Goal: Task Accomplishment & Management: Complete application form

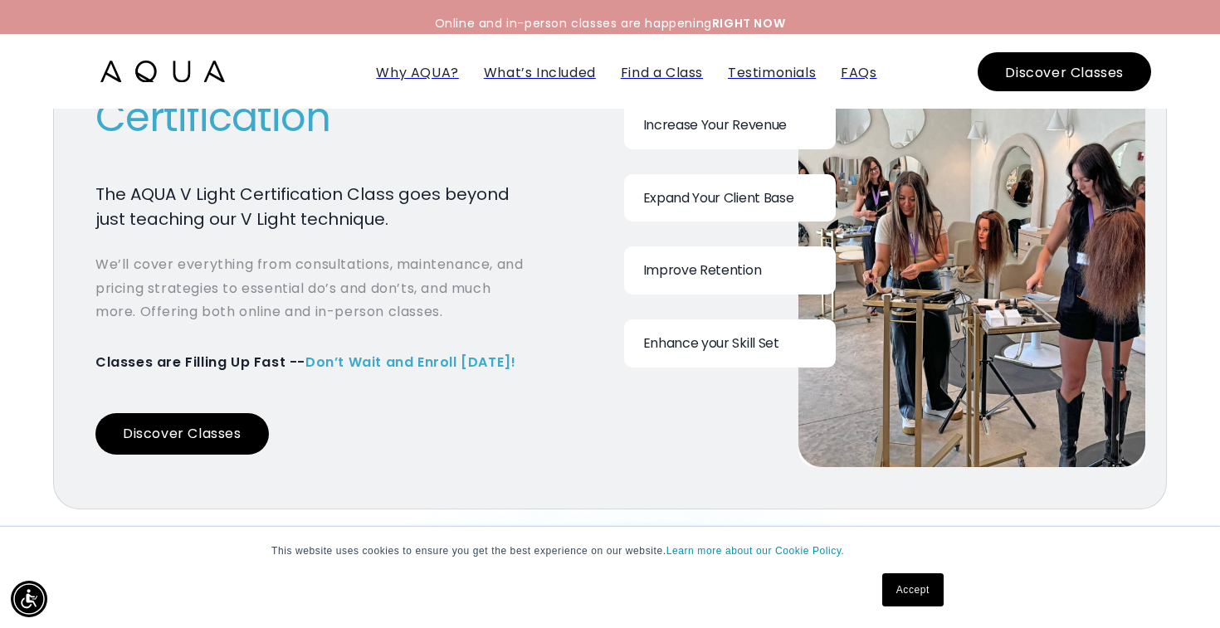
scroll to position [1896, 0]
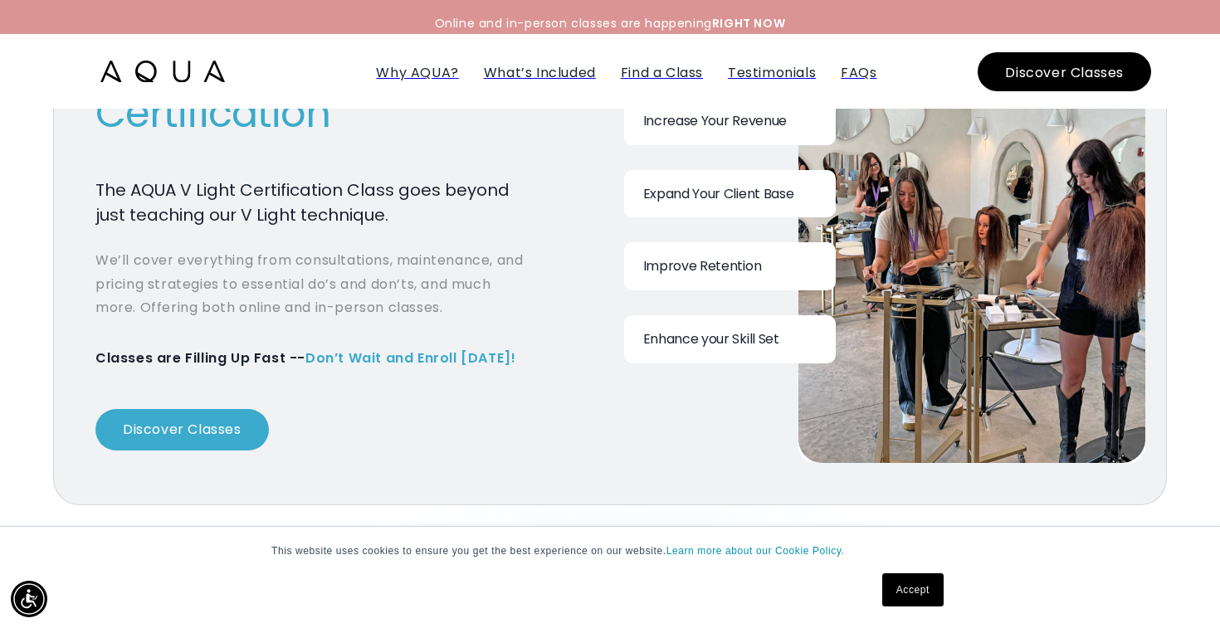
click at [188, 433] on button "Discover Classes" at bounding box center [181, 429] width 173 height 41
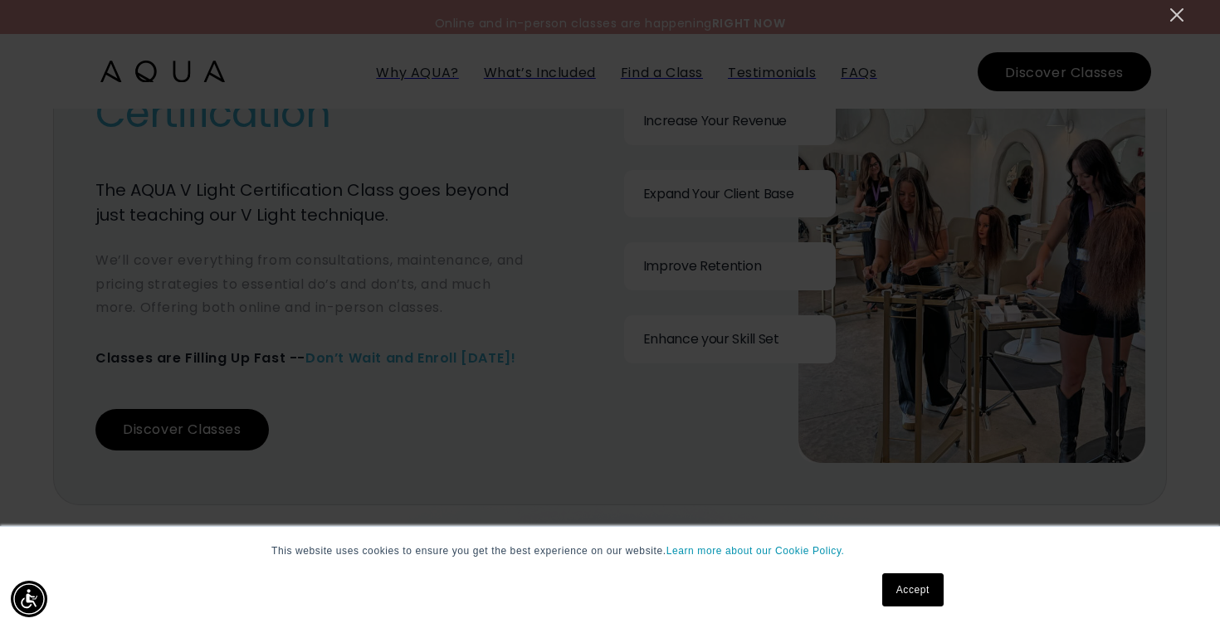
click at [922, 588] on link "Accept" at bounding box center [912, 589] width 61 height 33
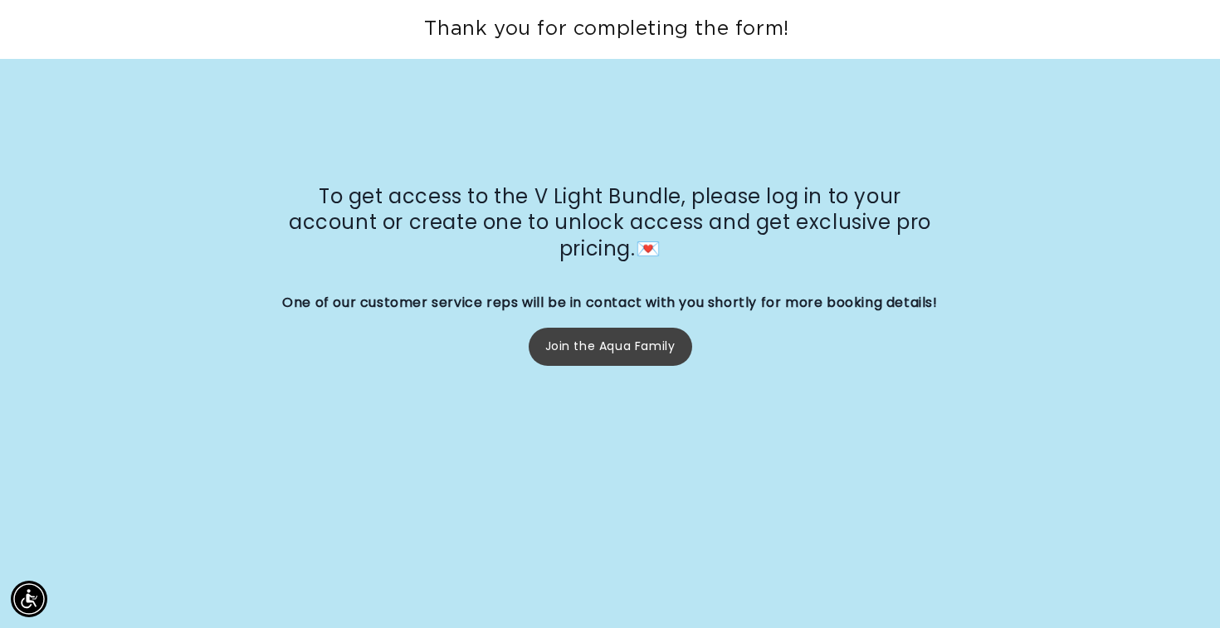
click at [602, 363] on link "Join the Aqua Family" at bounding box center [610, 346] width 163 height 37
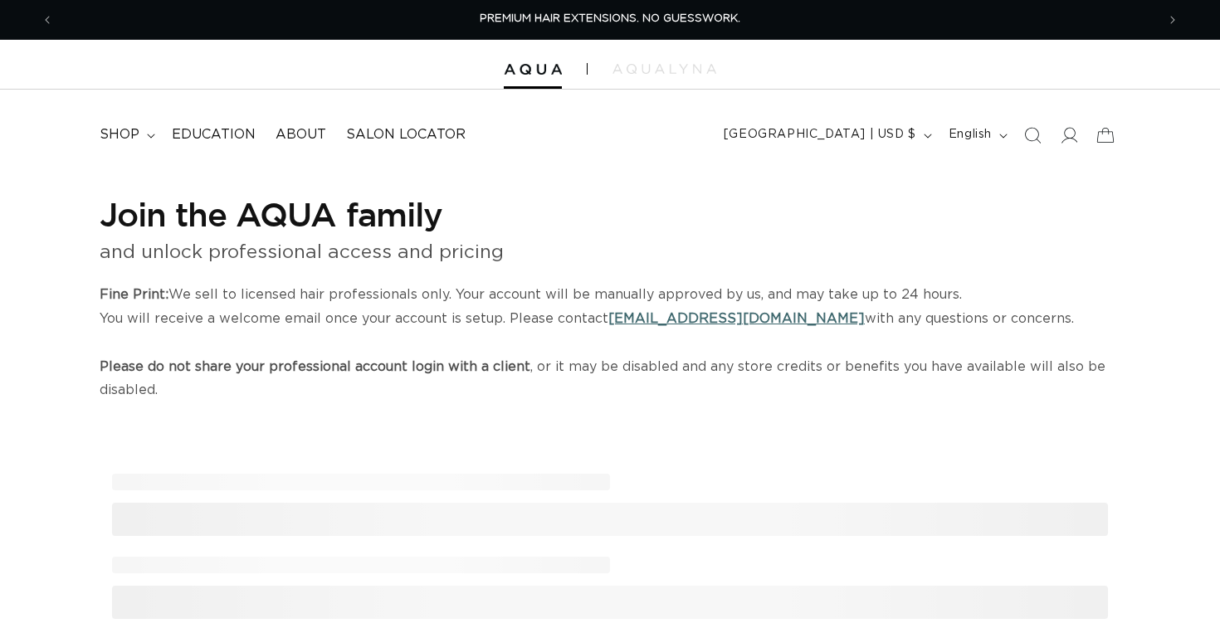
select select "US"
select select "United States"
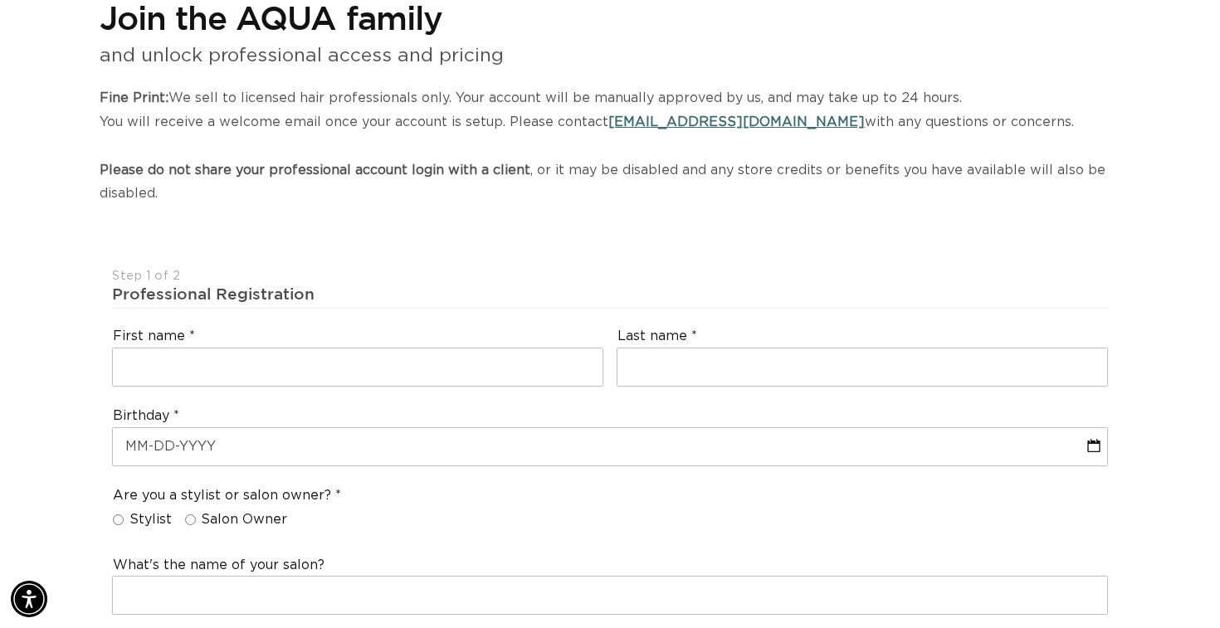
scroll to position [198, 0]
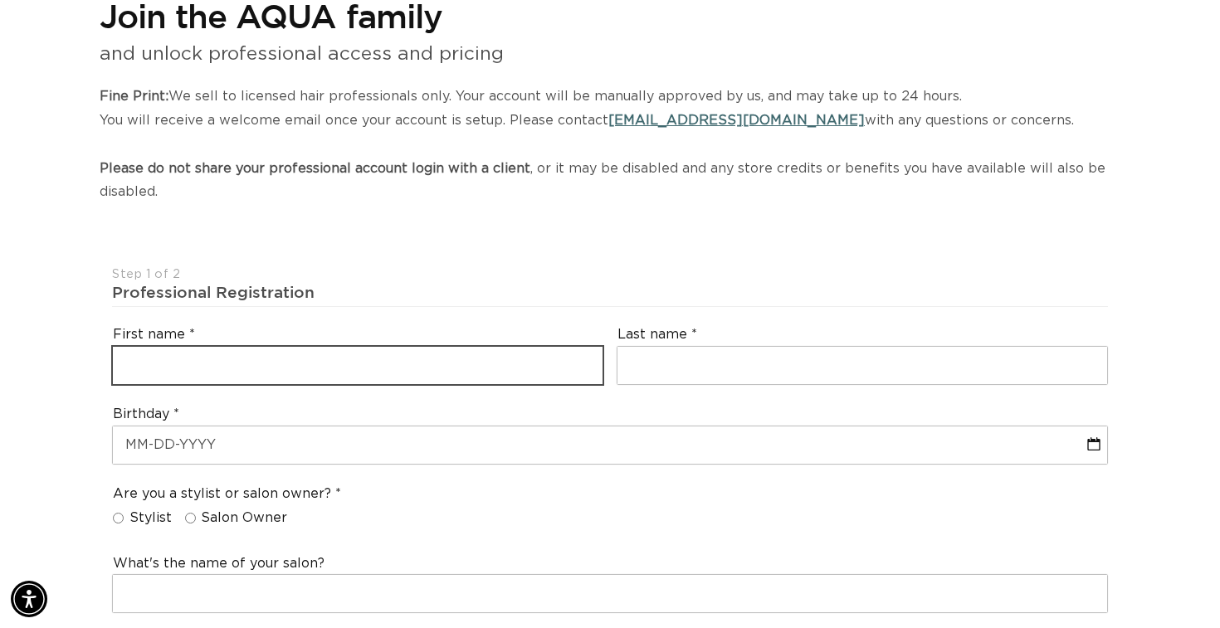
click at [308, 361] on input "text" at bounding box center [358, 365] width 490 height 37
type input "courtney"
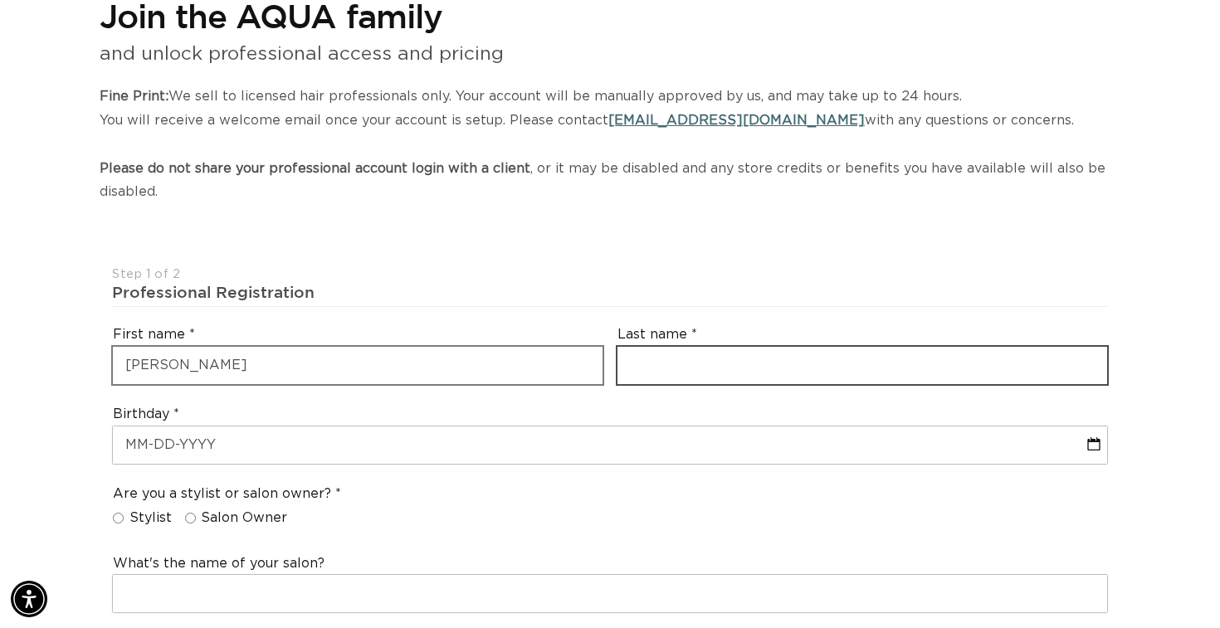
type input "a"
type input "ray"
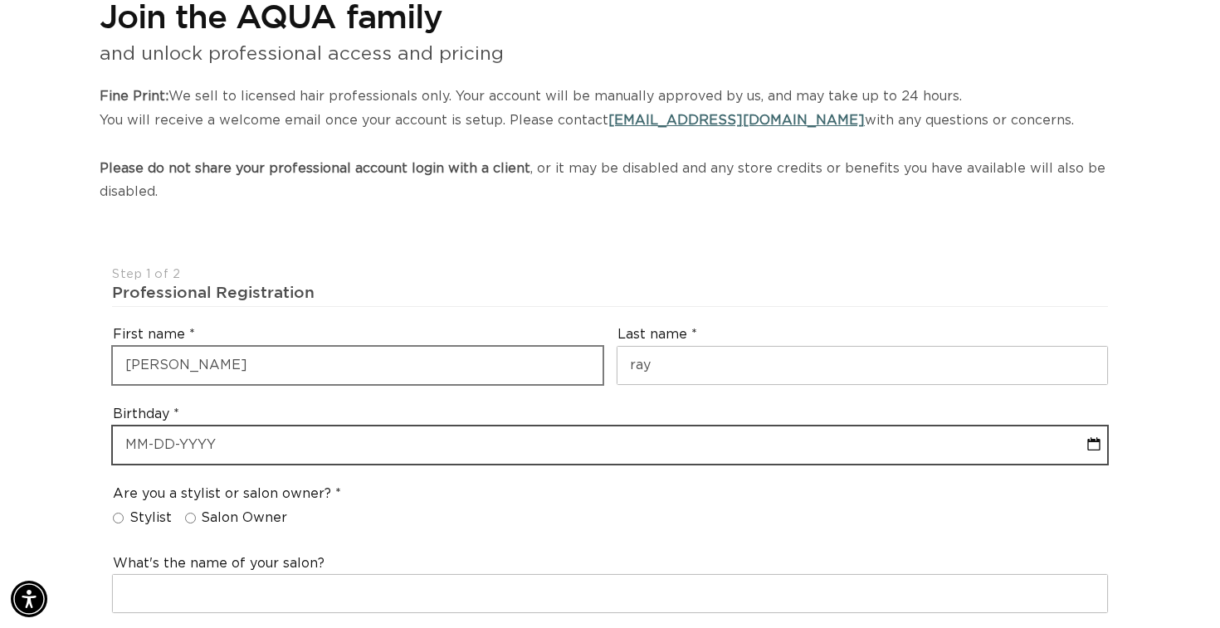
select select "7"
select select "2025"
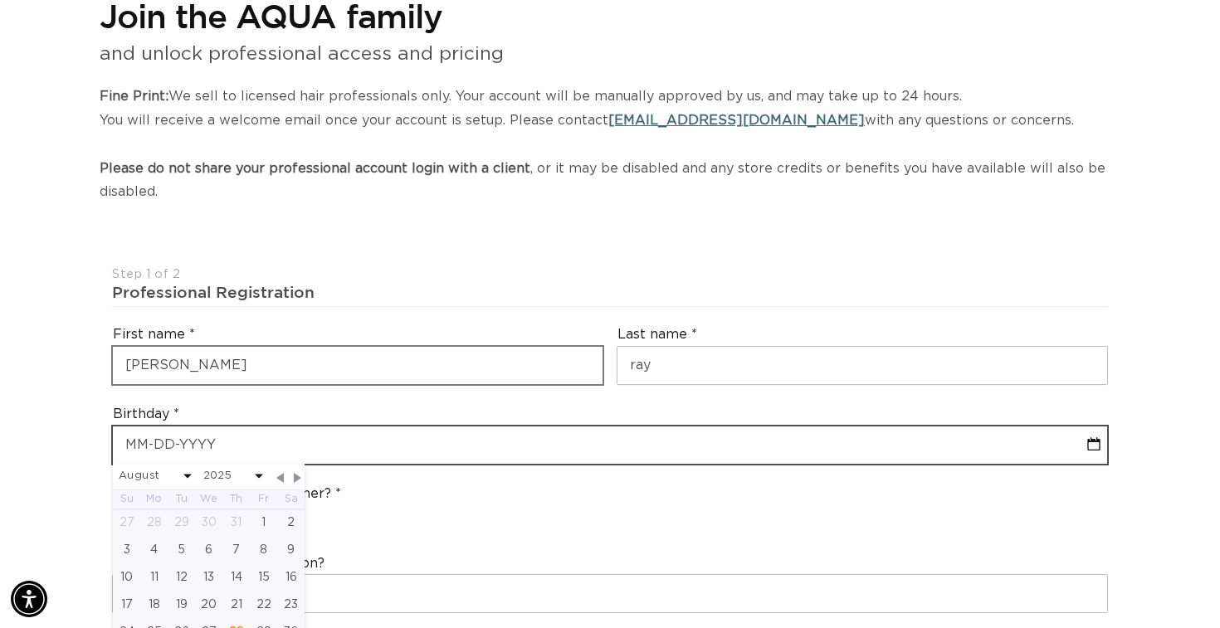
scroll to position [0, 0]
type input "0"
select select "7"
select select "2025"
type input "03"
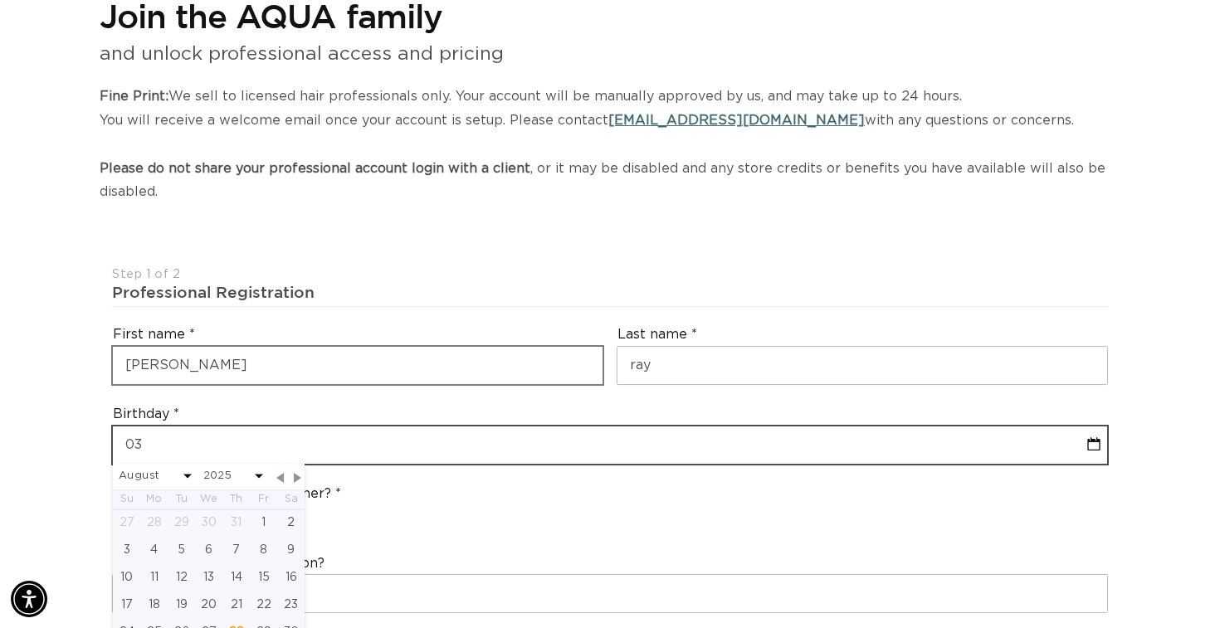
select select "7"
select select "2025"
type input "03-1"
select select "7"
select select "2025"
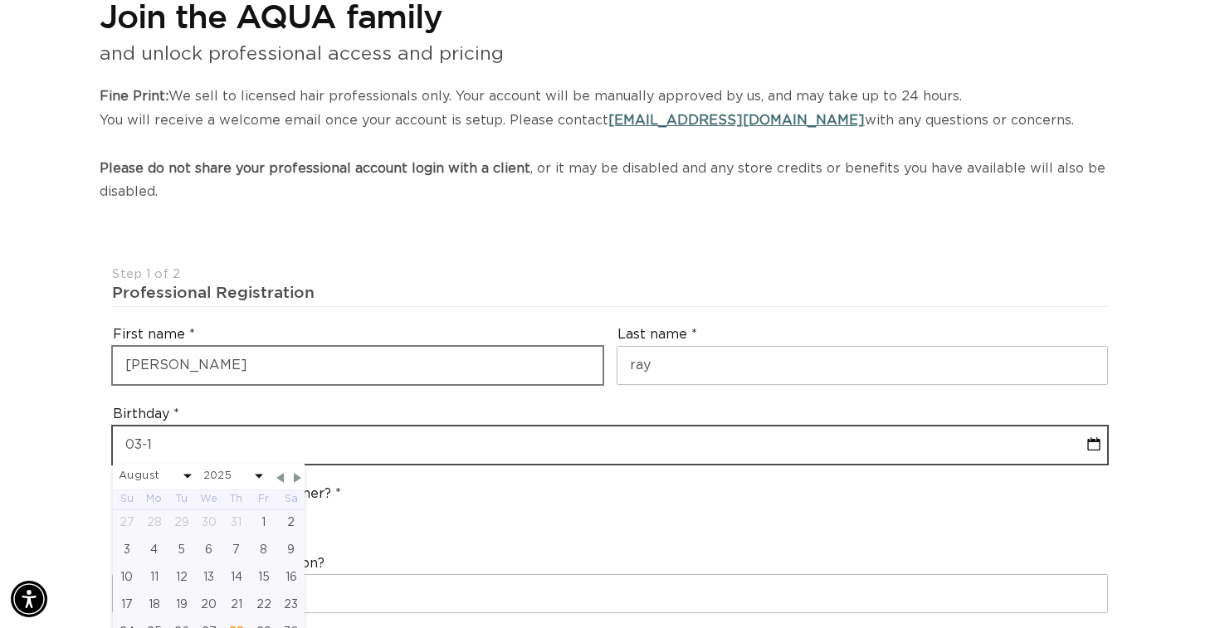
type input "03-17"
select select "7"
select select "2025"
type input "03-17-1"
select select "7"
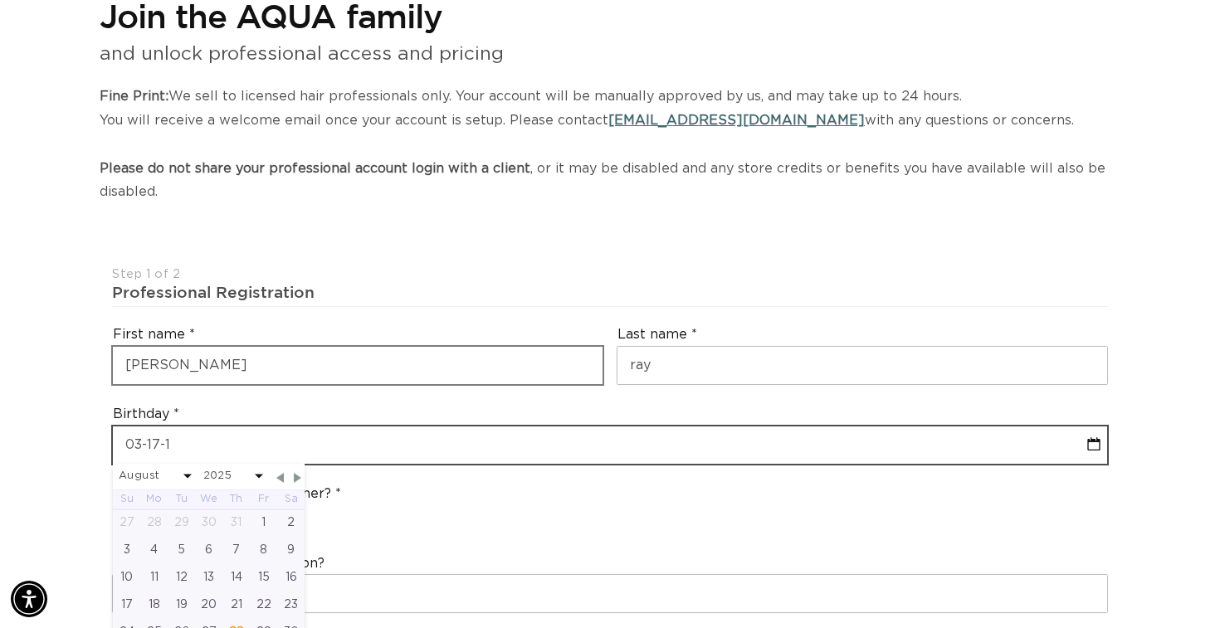
select select "2025"
type input "03-17-199"
select select "7"
select select "2025"
type input "03-17-1995"
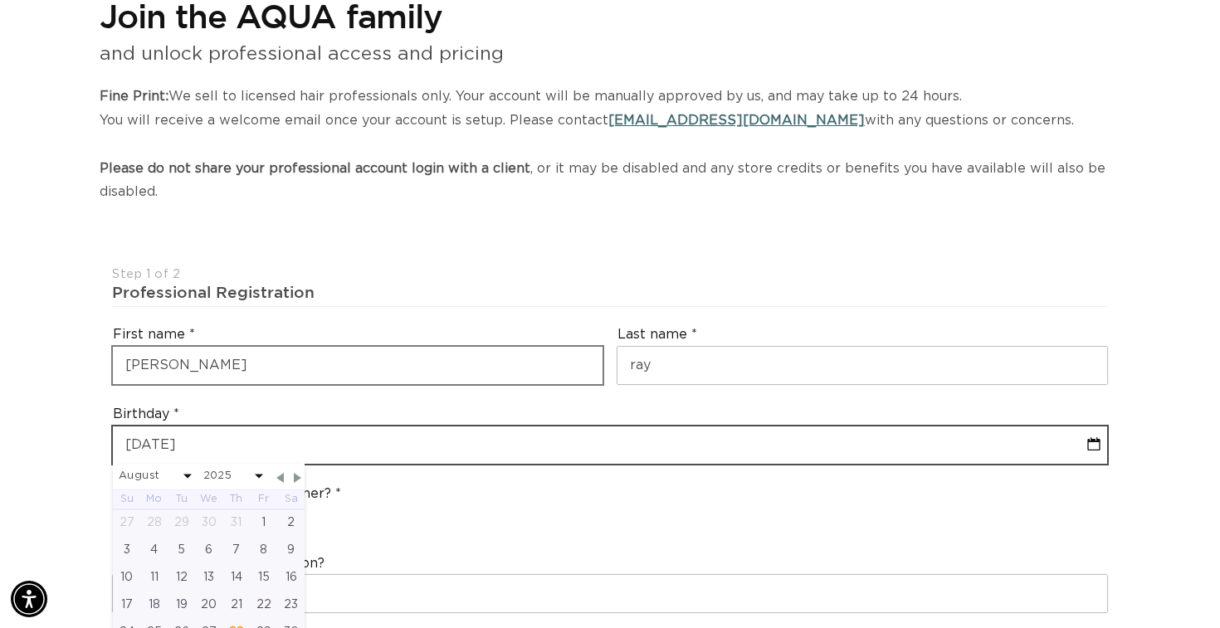
select select "2"
select select "1995"
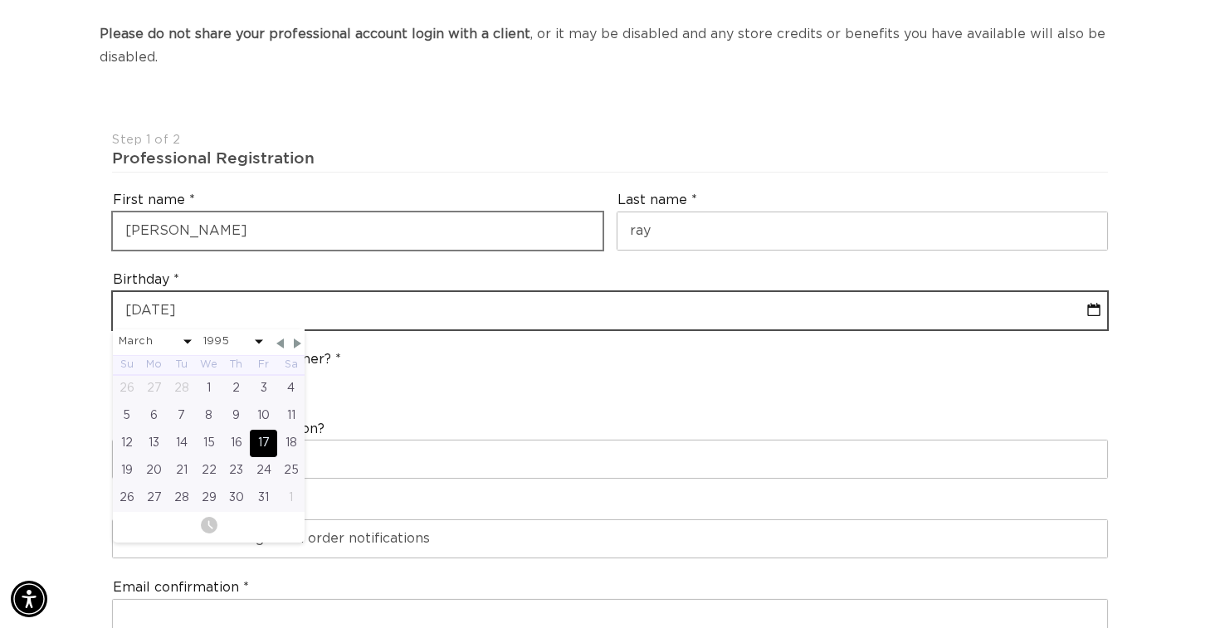
scroll to position [355, 0]
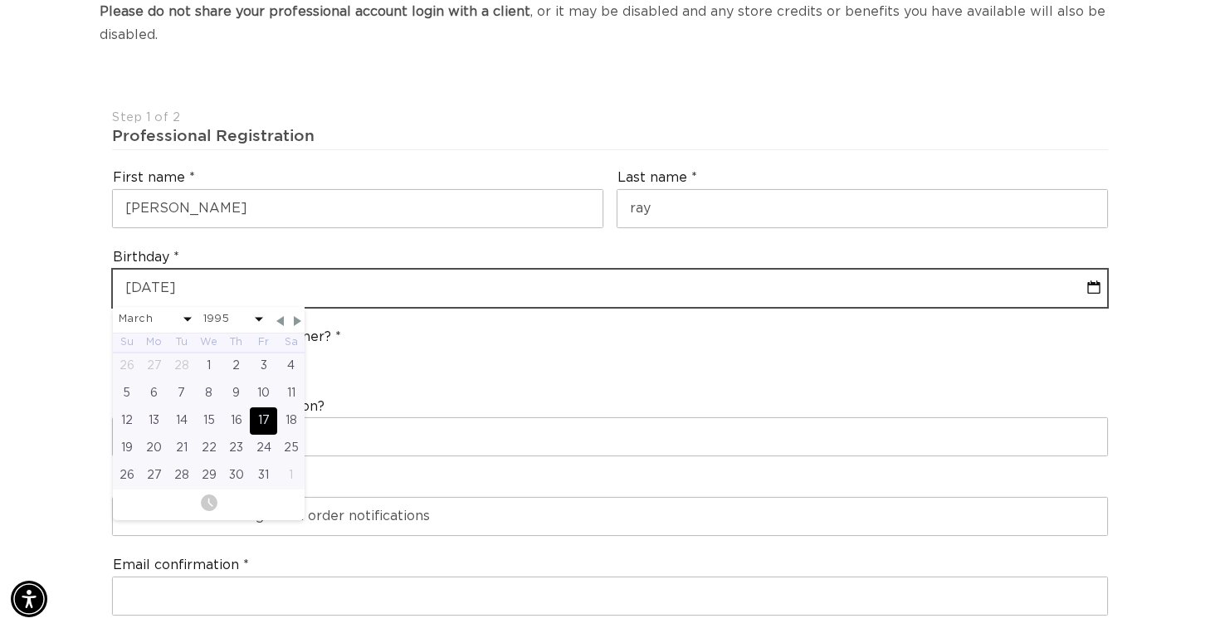
type input "03-17-1995"
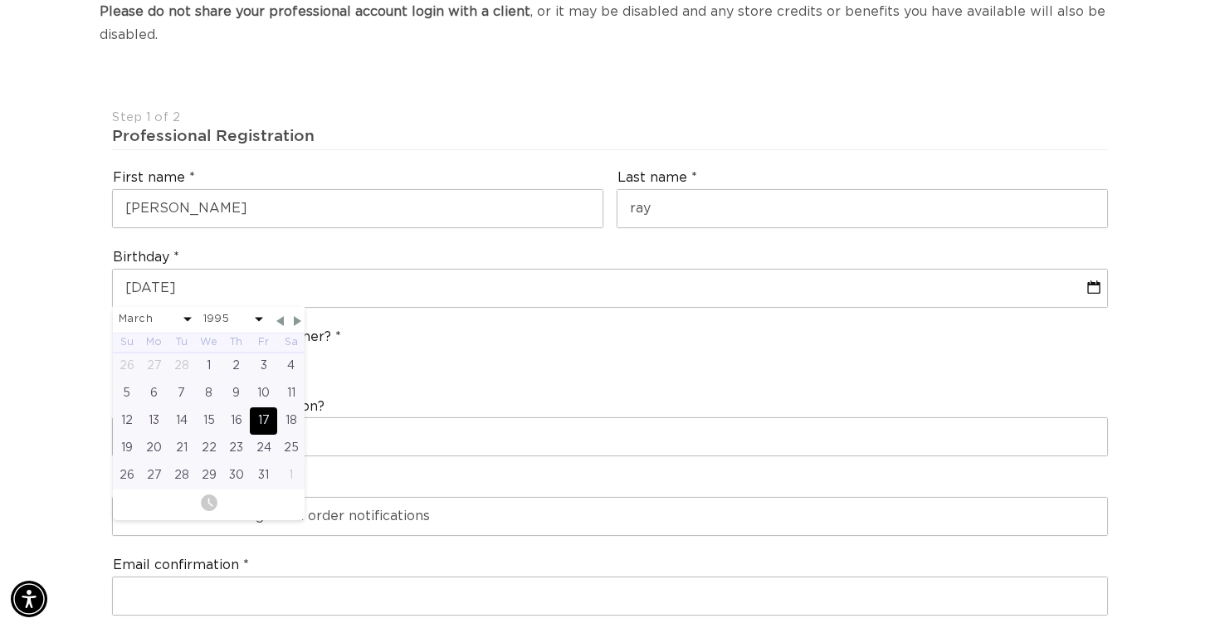
click at [361, 383] on div "Are you a stylist or salon owner? Stylist Salon Owner" at bounding box center [609, 352] width 1009 height 63
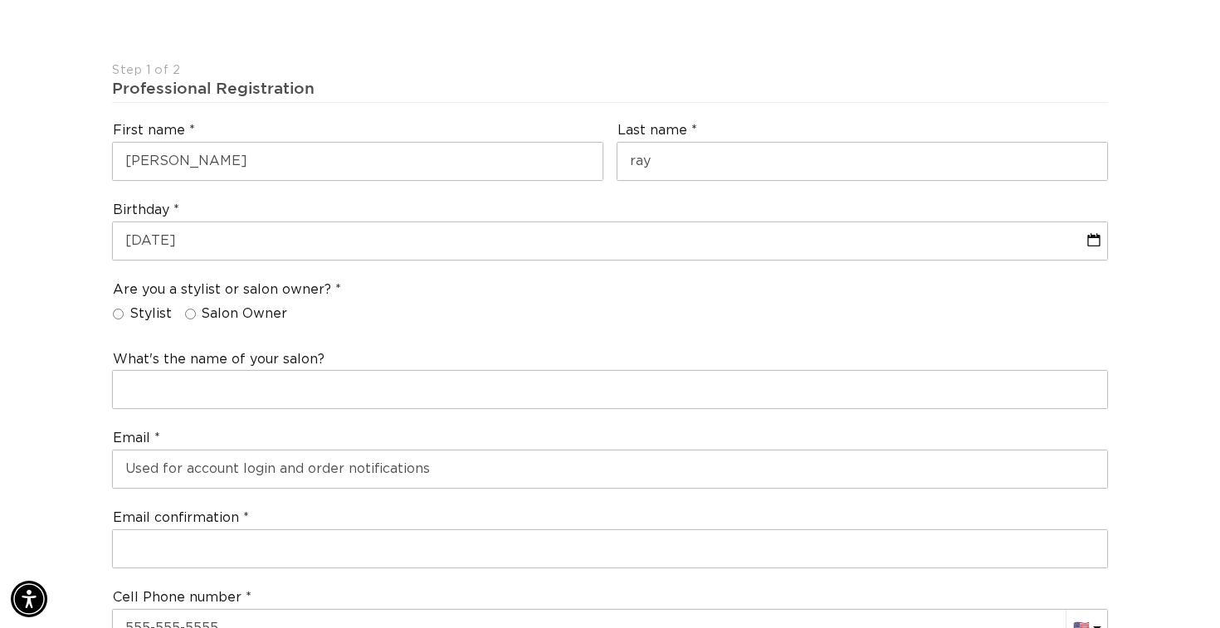
scroll to position [409, 0]
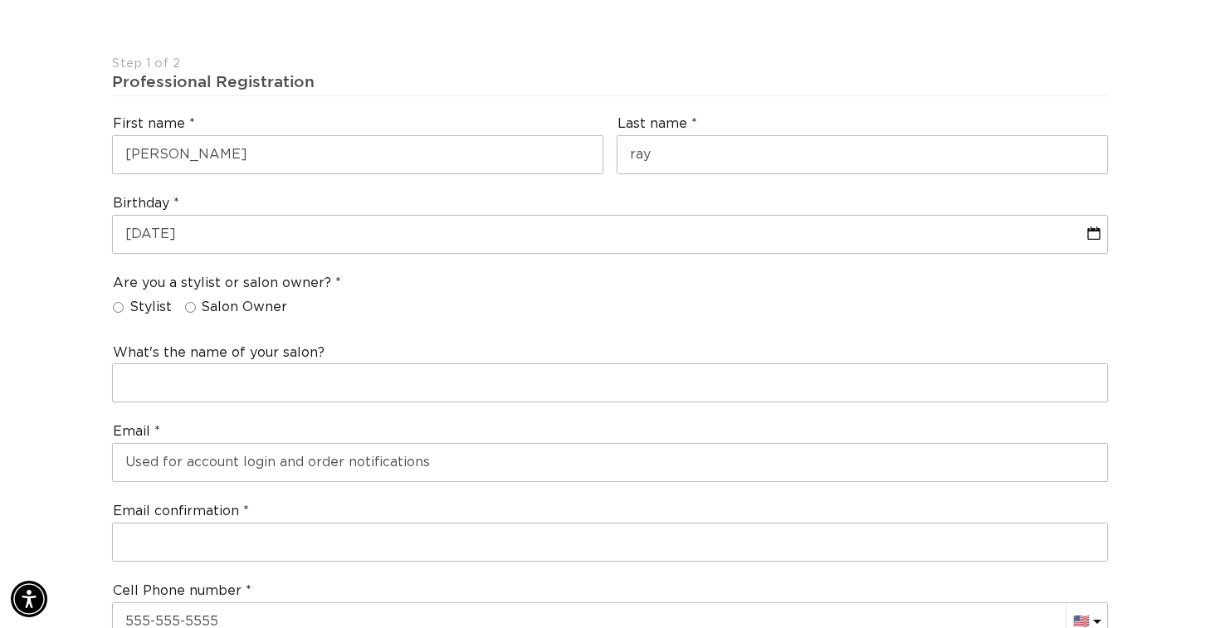
click at [120, 309] on input "Stylist" at bounding box center [118, 307] width 11 height 11
radio input "true"
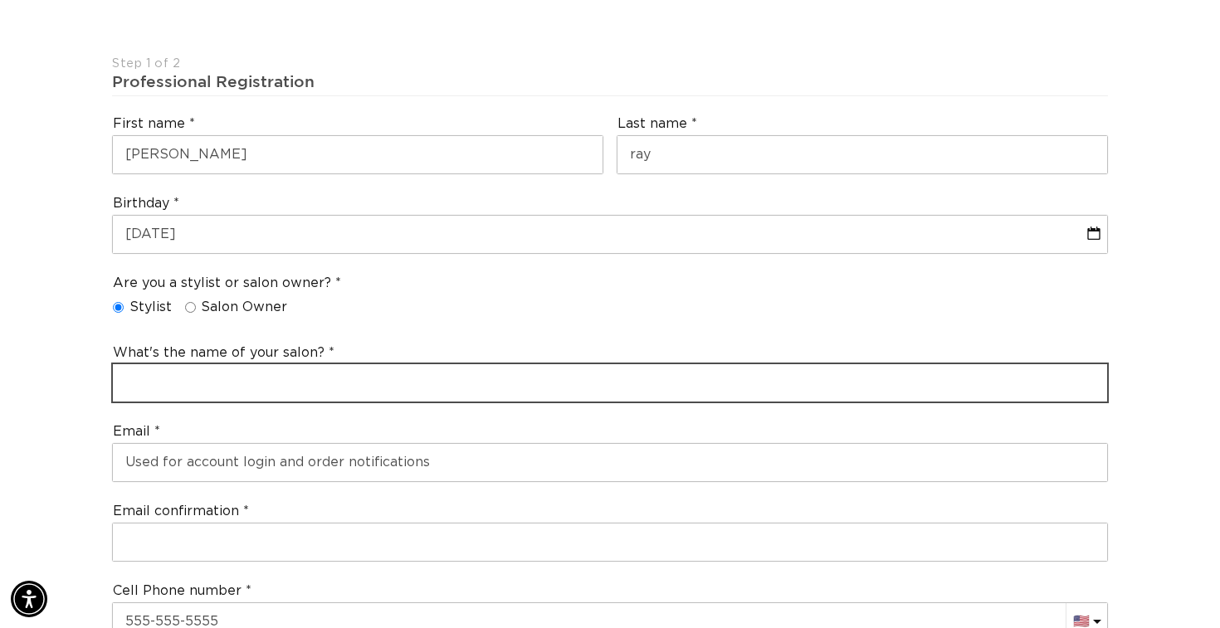
click at [158, 378] on input "text" at bounding box center [610, 382] width 994 height 37
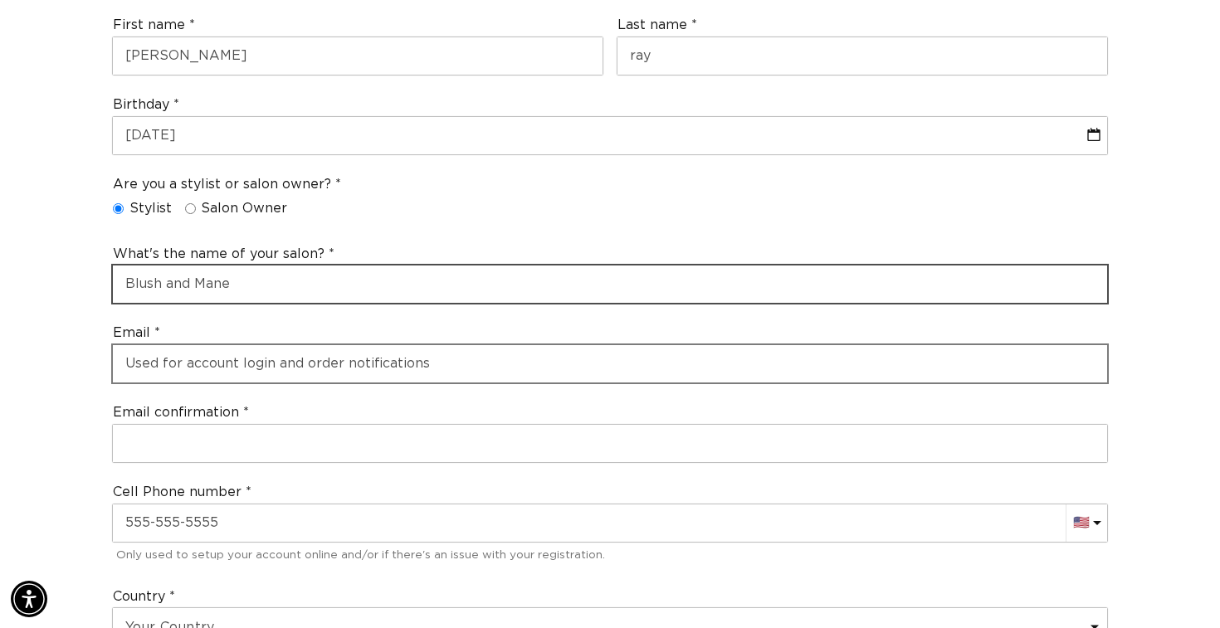
scroll to position [534, 0]
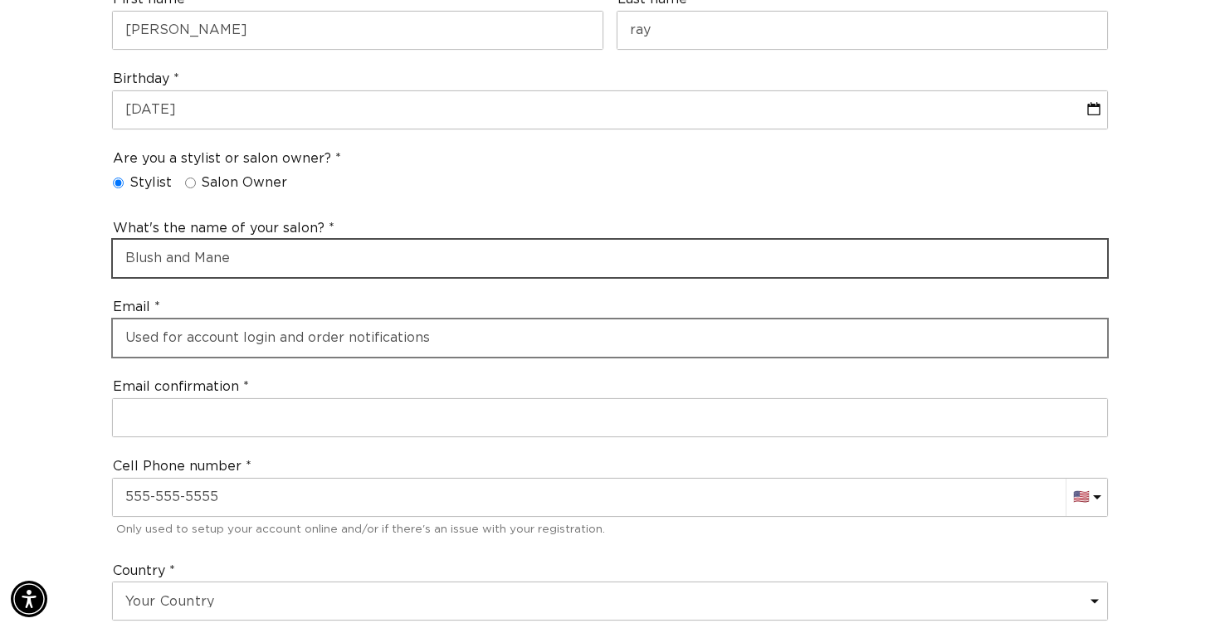
type input "Blush and Mane"
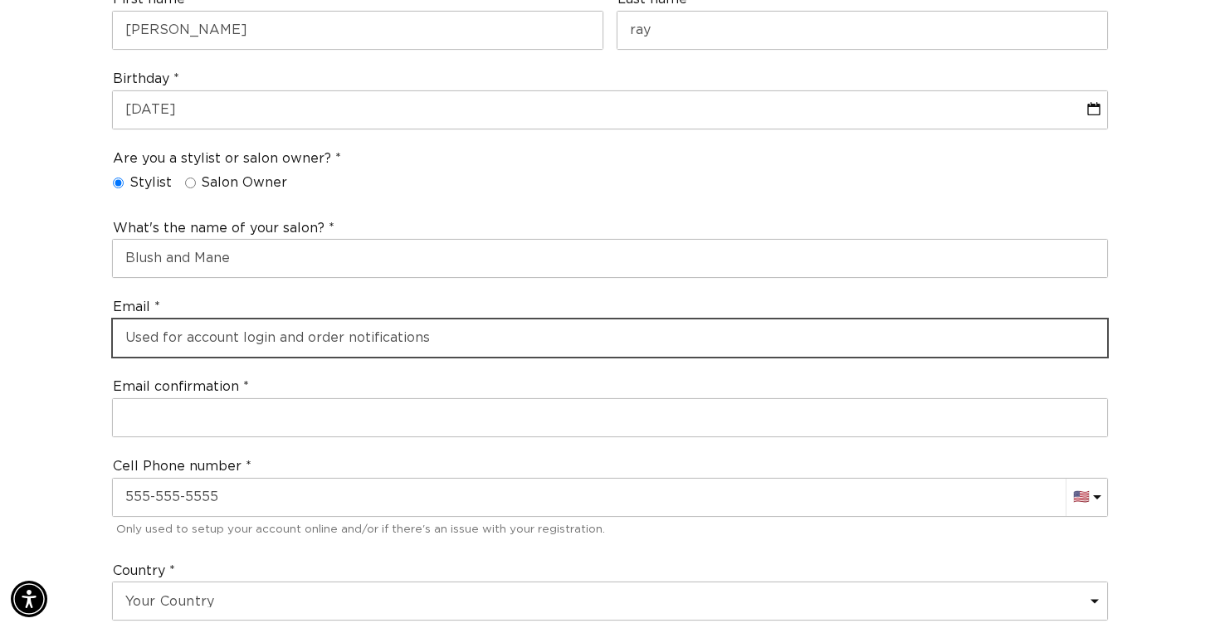
click at [167, 337] on input "email" at bounding box center [610, 338] width 994 height 37
type input "courtney.ray63@yahoo.com"
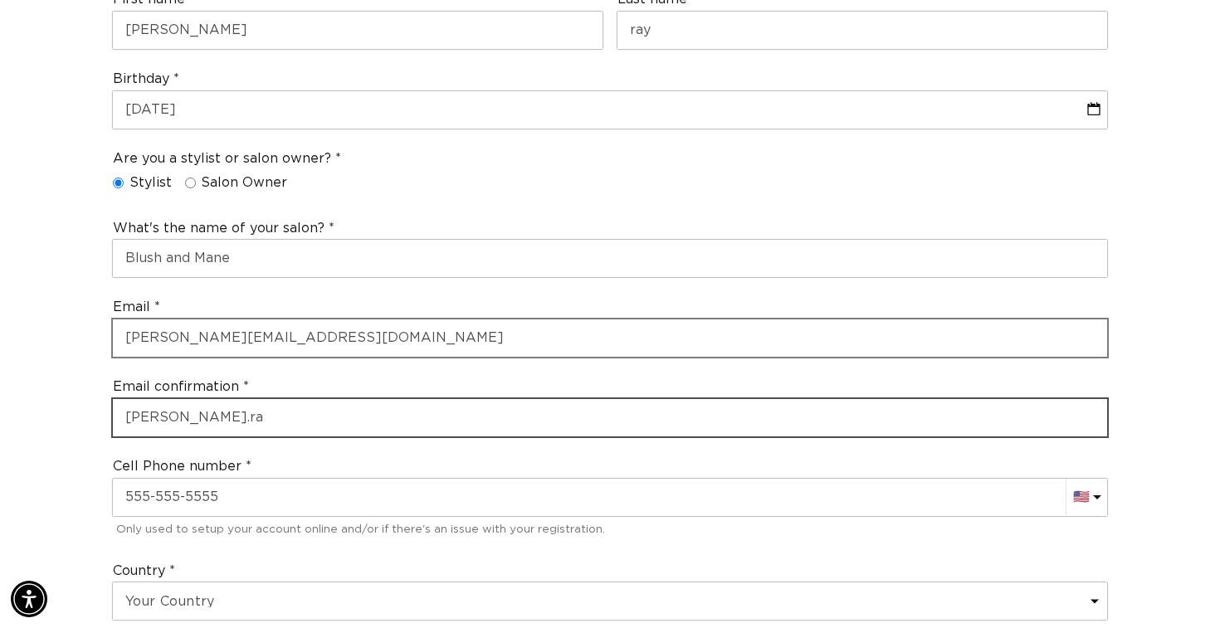
scroll to position [0, 0]
type input "courtney.ray63@yahoo.com"
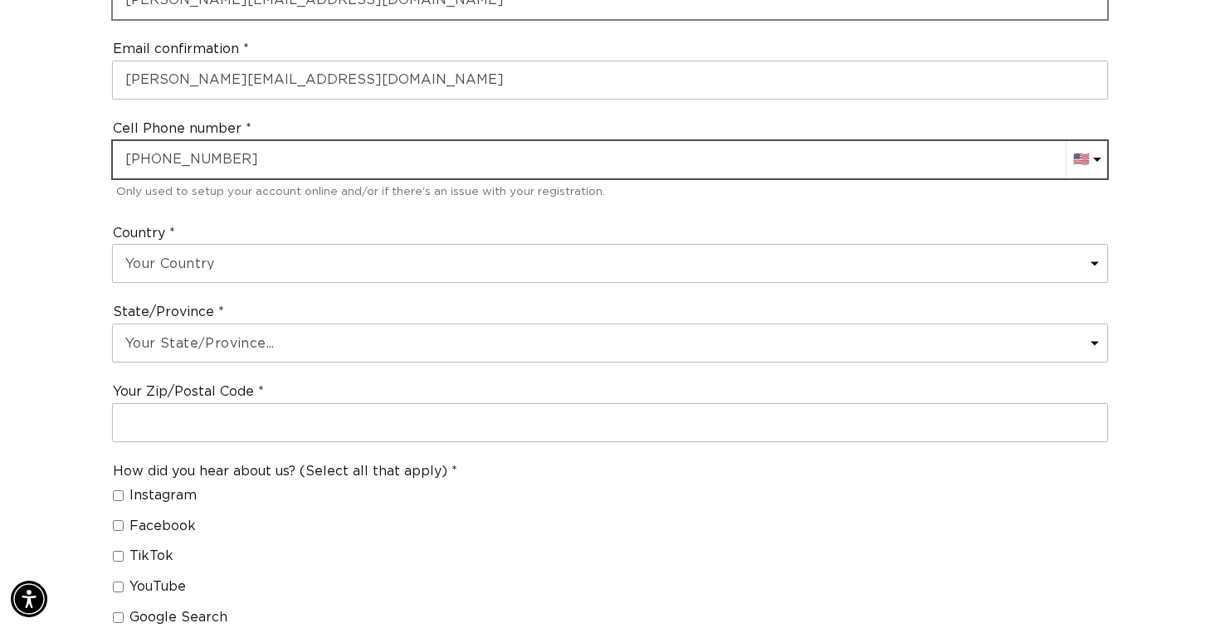
scroll to position [881, 0]
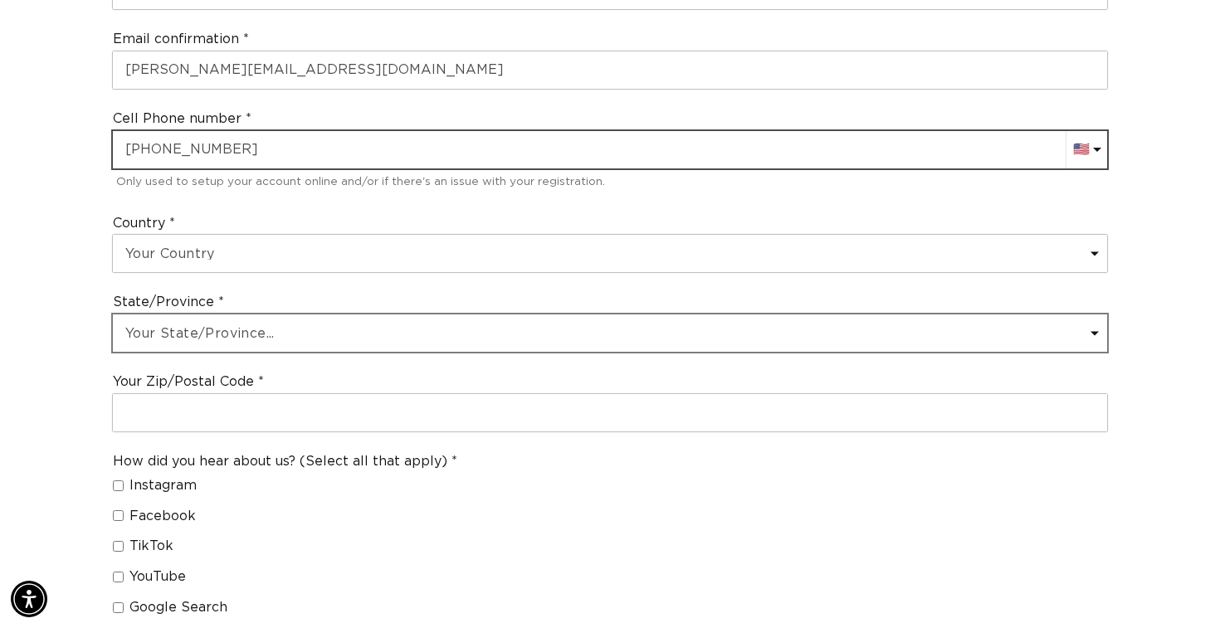
type input "+1 916 370 4400"
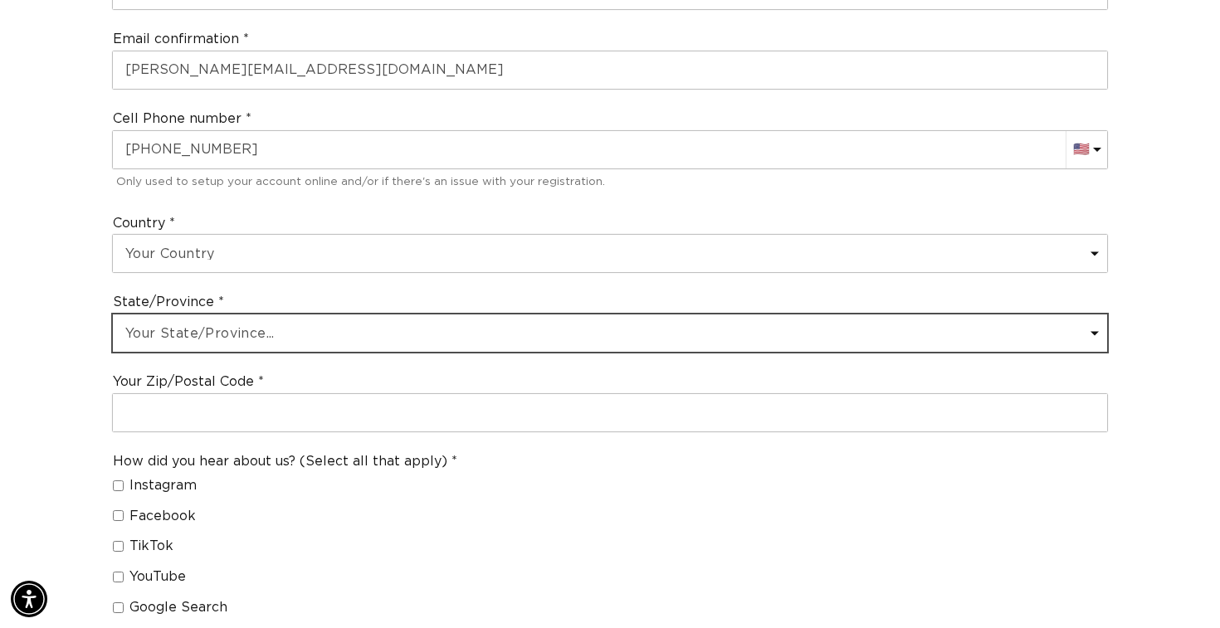
click at [169, 328] on select "Your State/Province... Alabama Alaska American Samoa Arizona Arkansas Californi…" at bounding box center [610, 333] width 994 height 37
select select "California"
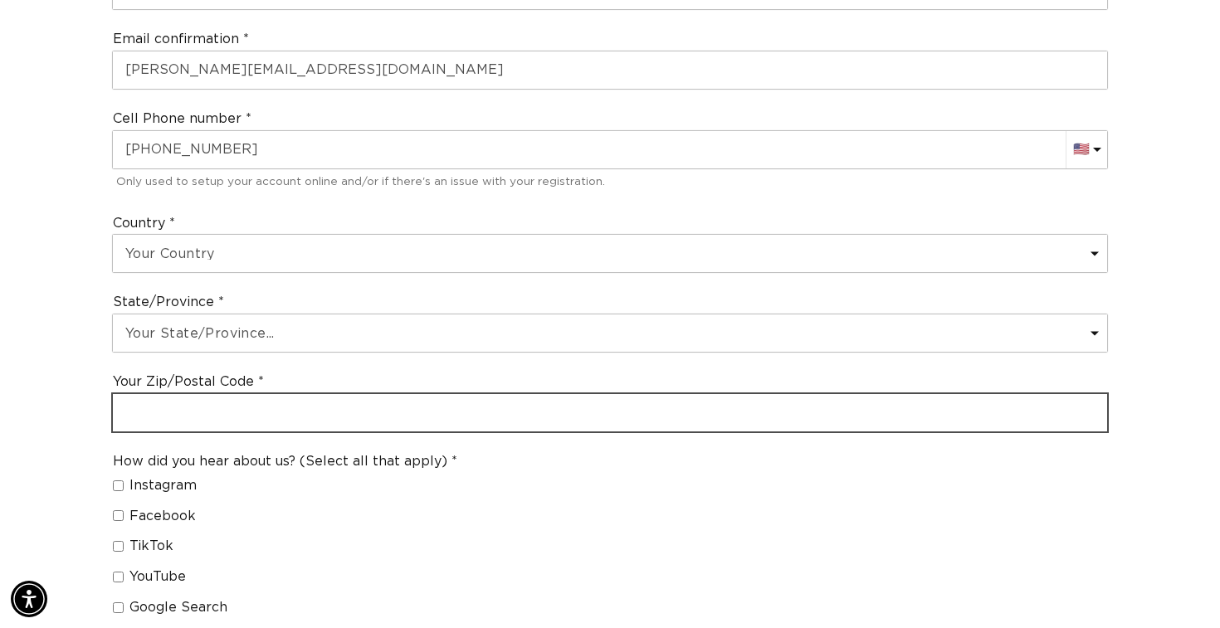
click at [187, 416] on input "text" at bounding box center [610, 412] width 994 height 37
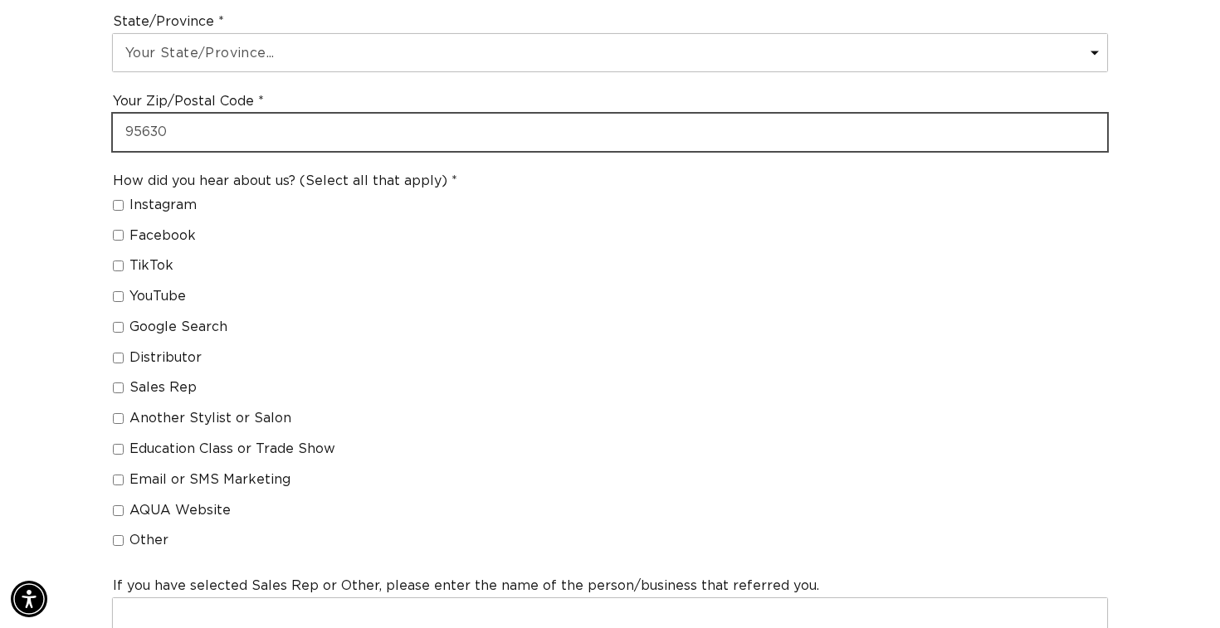
type input "95630"
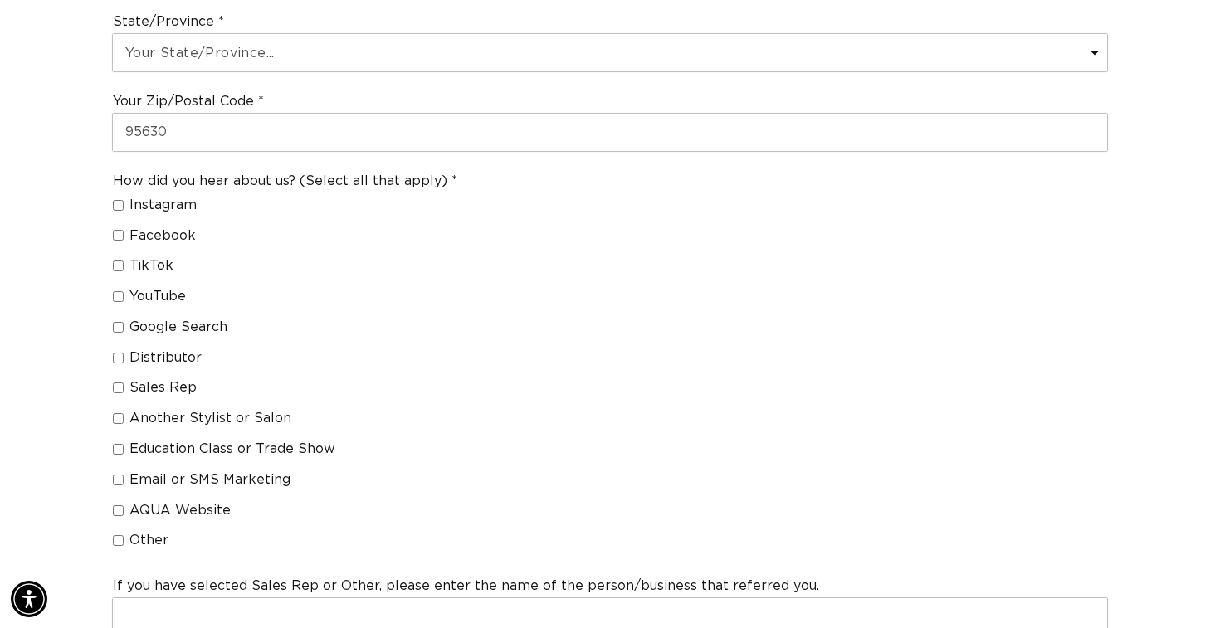
click at [120, 328] on input "Google Search" at bounding box center [118, 327] width 11 height 11
checkbox input "true"
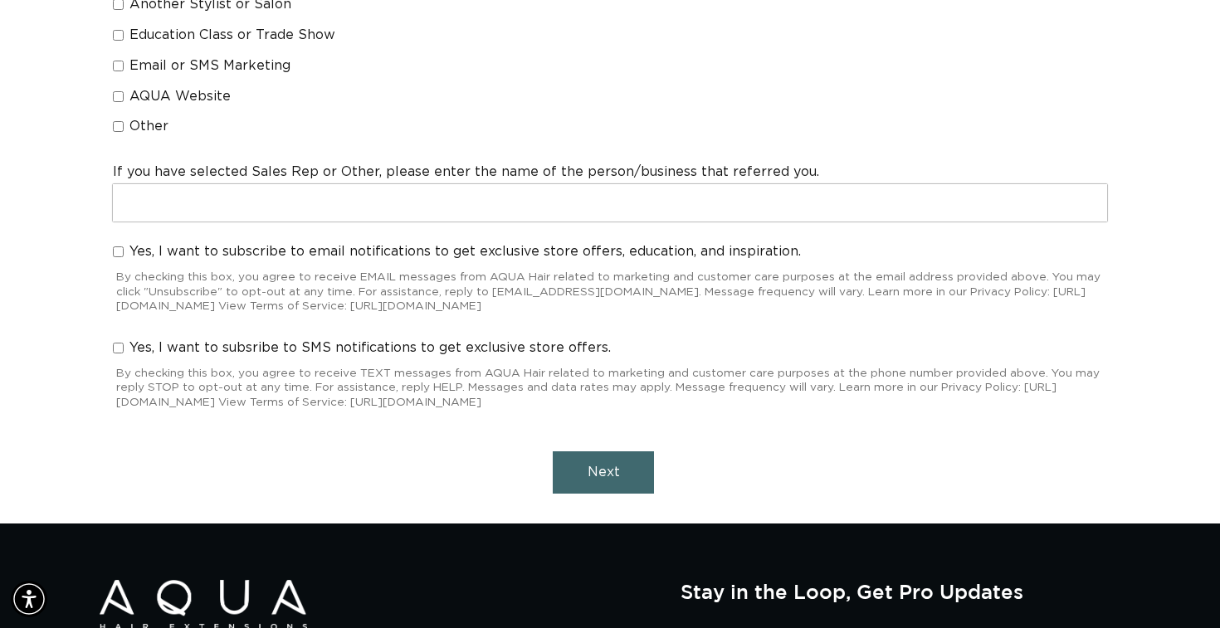
scroll to position [0, 1102]
click at [117, 254] on input "Yes, I want to subscribe to email notifications to get exclusive store offers, …" at bounding box center [118, 251] width 11 height 11
checkbox input "true"
click at [603, 473] on span "Next" at bounding box center [604, 472] width 32 height 13
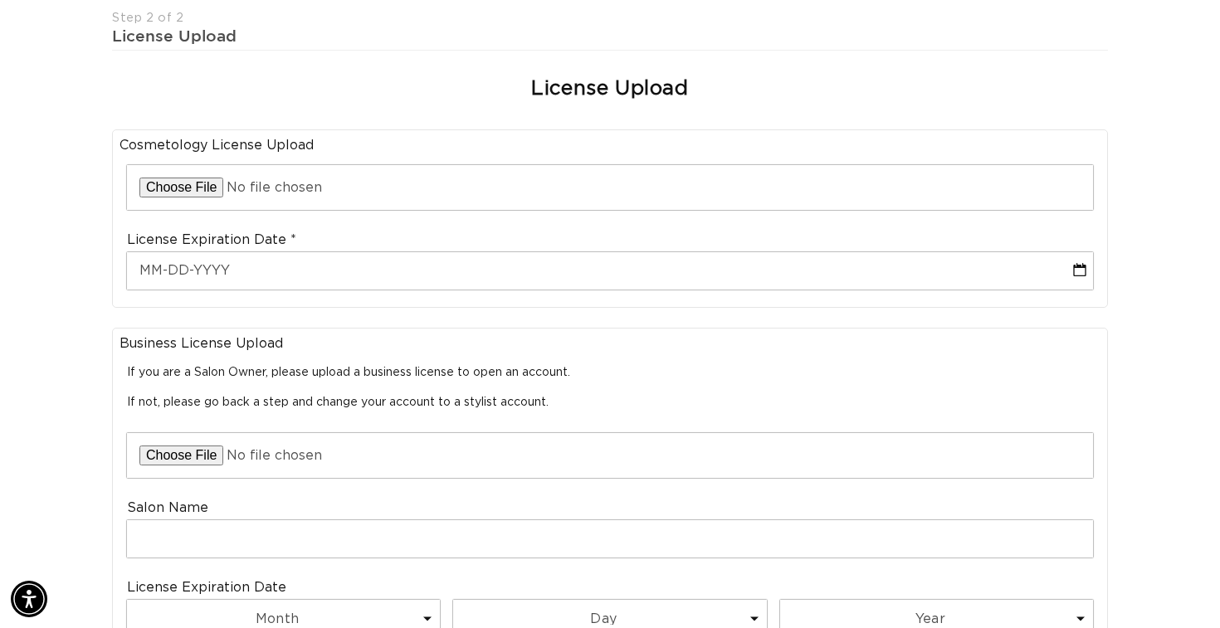
scroll to position [0, 0]
